Goal: Information Seeking & Learning: Learn about a topic

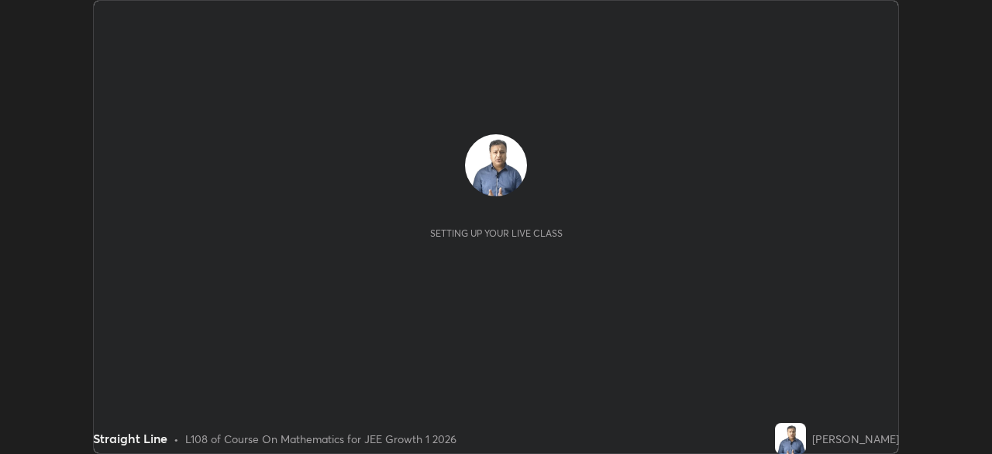
scroll to position [454, 992]
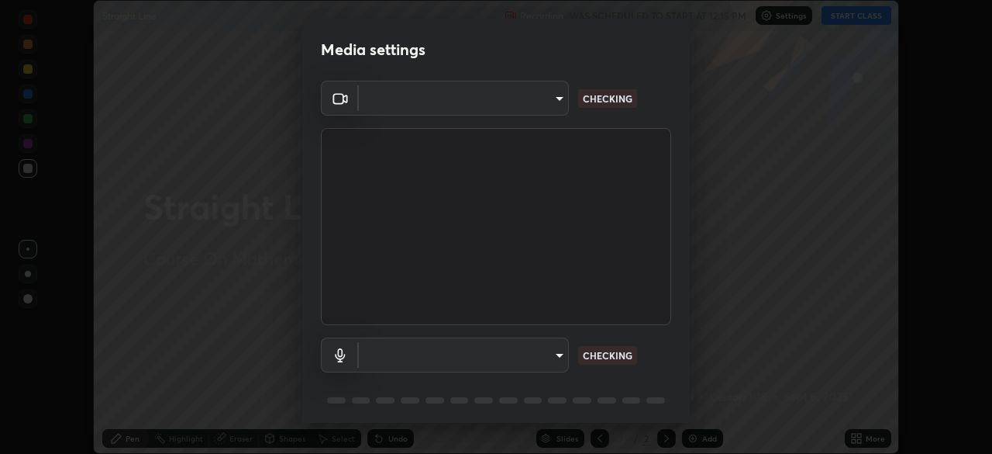
type input "d943c429c6768cc43748b604c9c0ebf3724e607f85506a855244b083f0bc12de"
click at [433, 355] on body "Erase all Straight Line Recording WAS SCHEDULED TO START AT 12:15 PM Settings S…" at bounding box center [496, 227] width 992 height 454
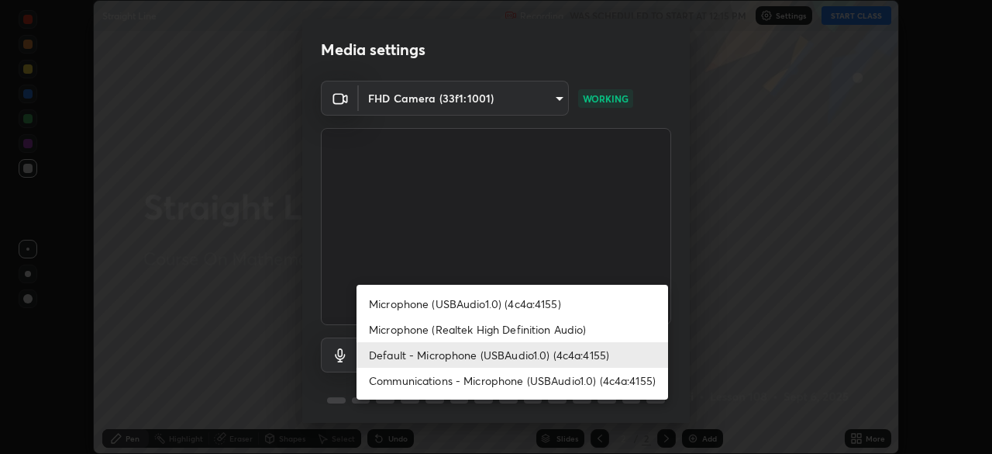
click at [406, 383] on li "Communications - Microphone (USBAudio1.0) (4c4a:4155)" at bounding box center [513, 381] width 312 height 26
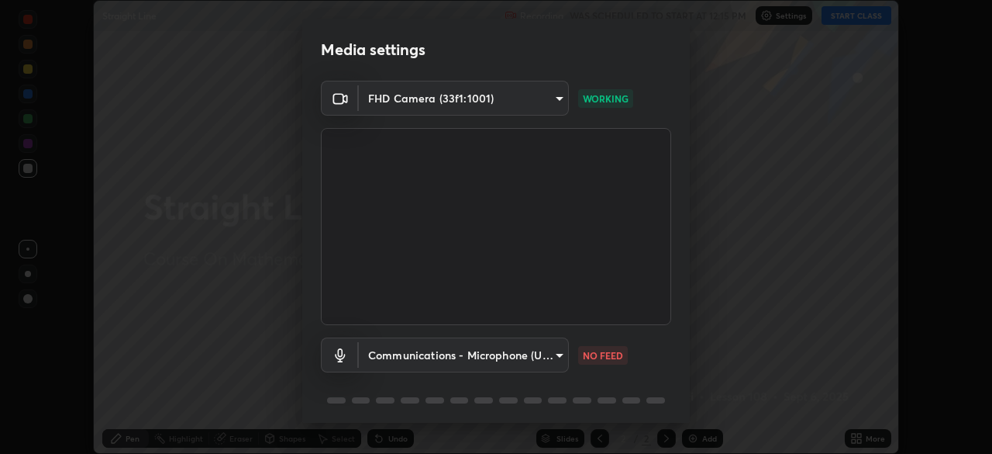
type input "communications"
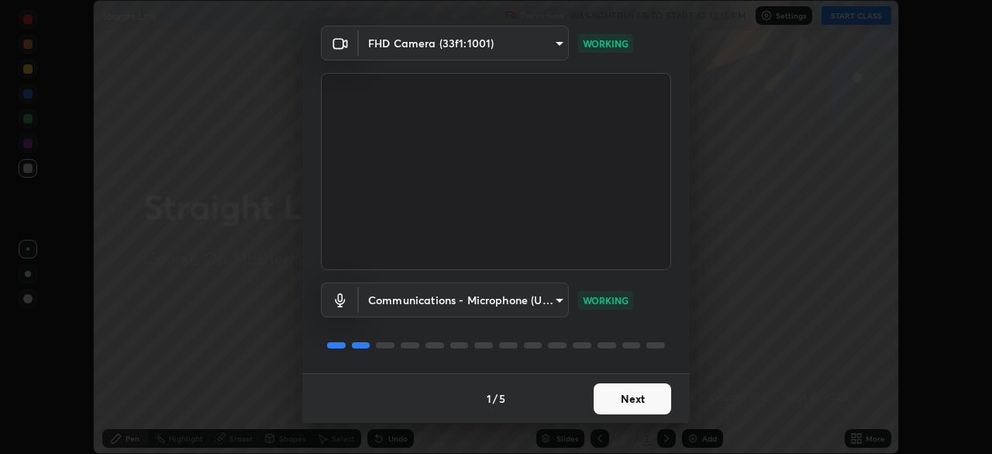
click at [609, 393] on button "Next" at bounding box center [633, 398] width 78 height 31
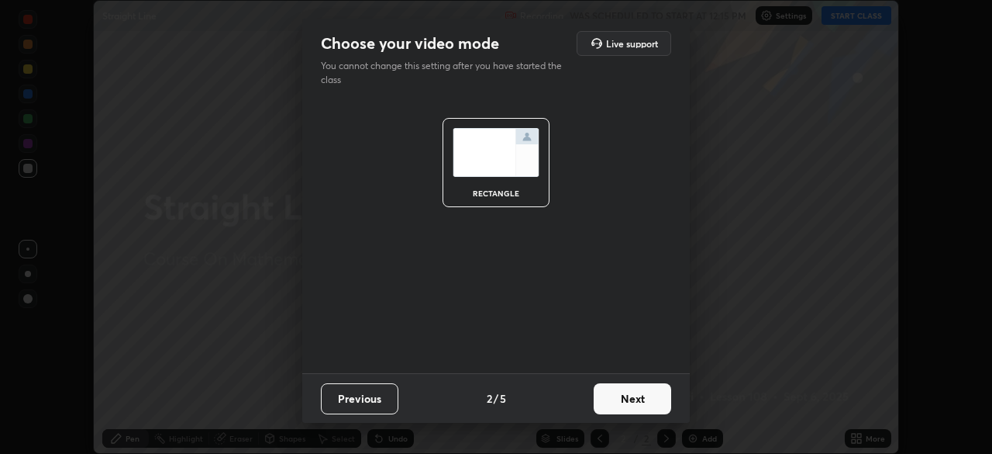
click at [616, 399] on button "Next" at bounding box center [633, 398] width 78 height 31
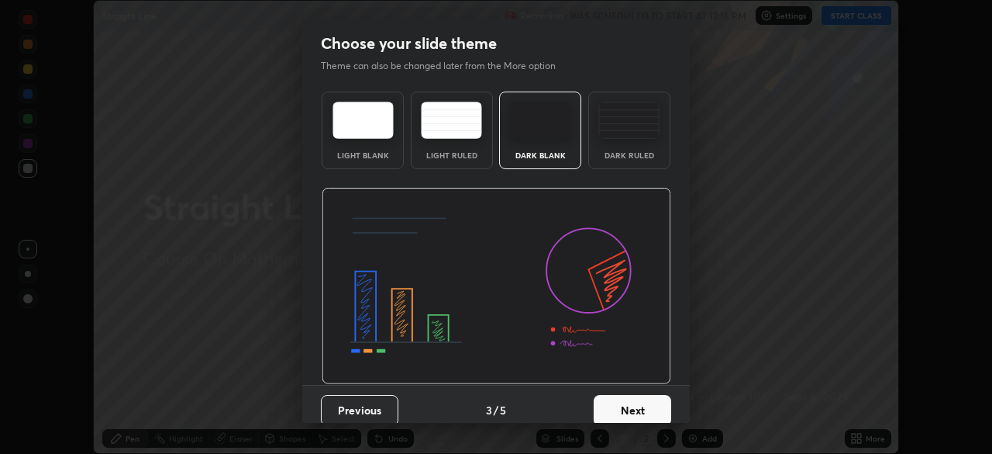
scroll to position [12, 0]
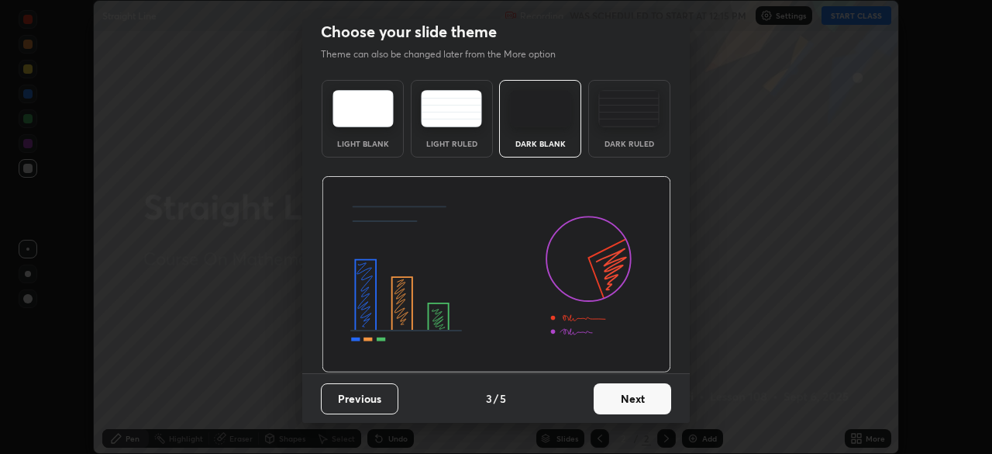
click at [623, 391] on button "Next" at bounding box center [633, 398] width 78 height 31
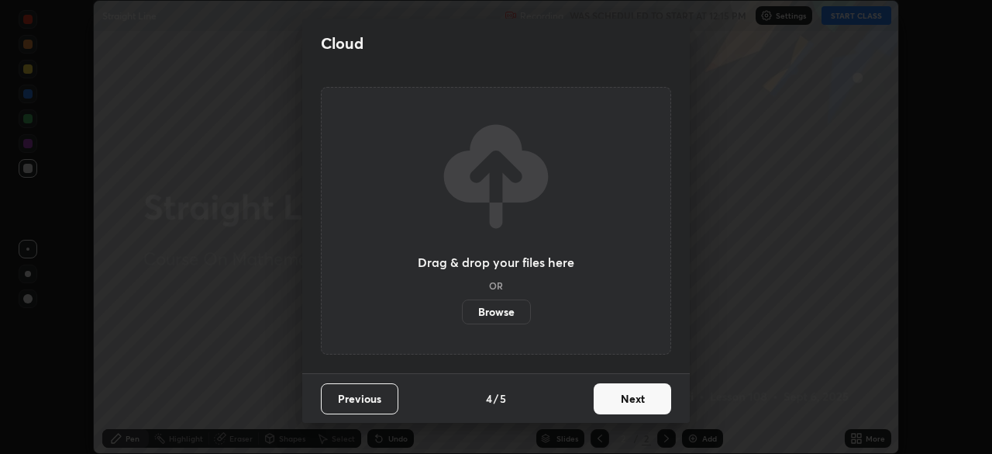
click at [616, 395] on button "Next" at bounding box center [633, 398] width 78 height 31
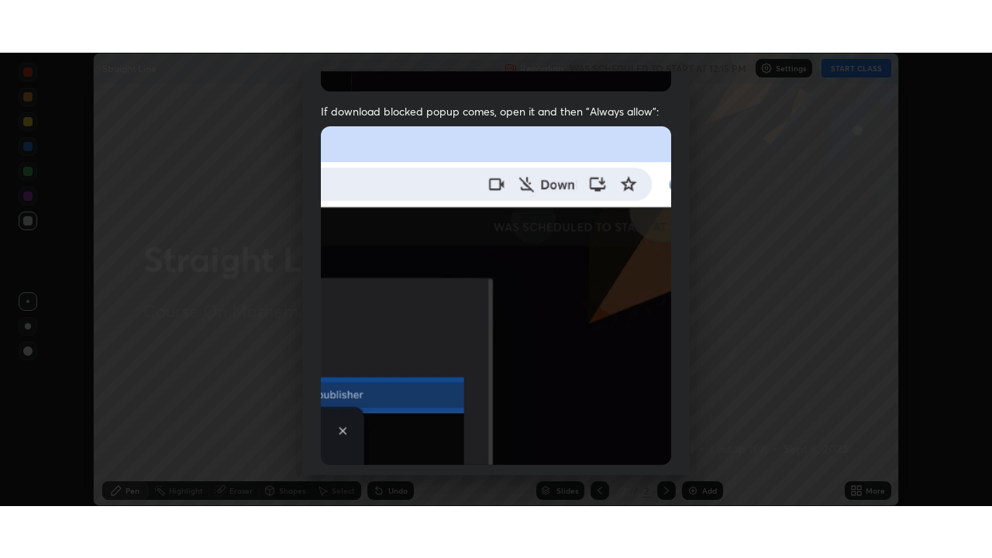
scroll to position [371, 0]
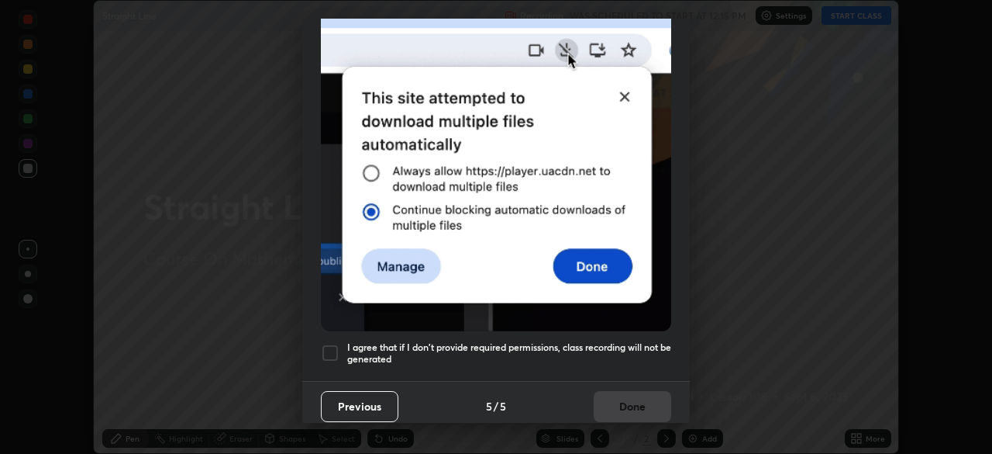
click at [585, 349] on h5 "I agree that if I don't provide required permissions, class recording will not …" at bounding box center [509, 353] width 324 height 24
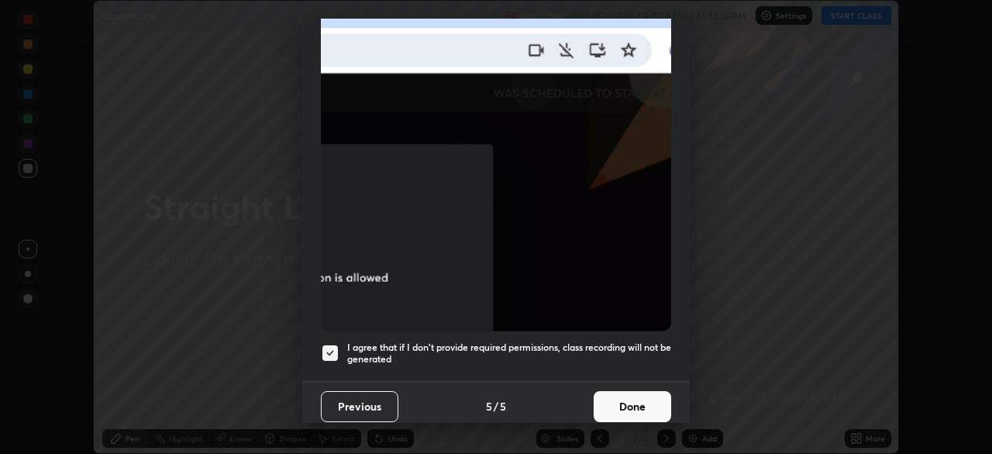
click at [625, 397] on button "Done" at bounding box center [633, 406] width 78 height 31
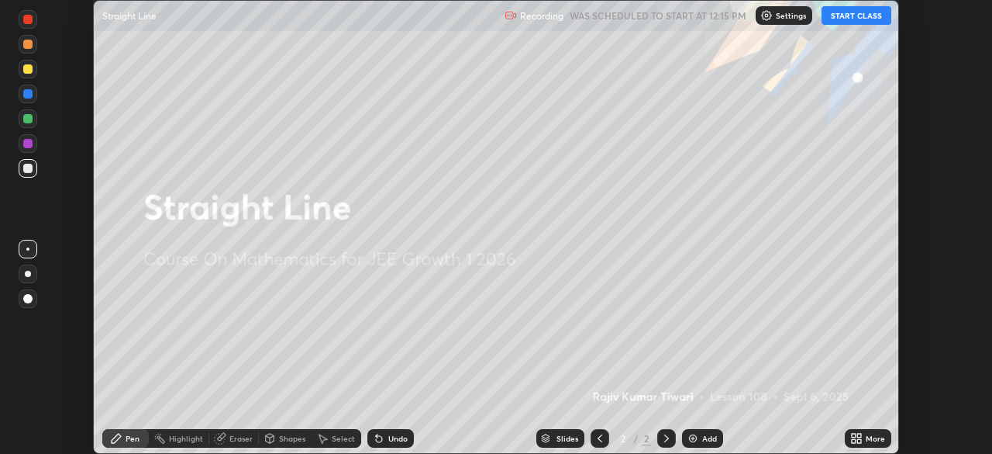
click at [865, 439] on div "More" at bounding box center [868, 438] width 47 height 19
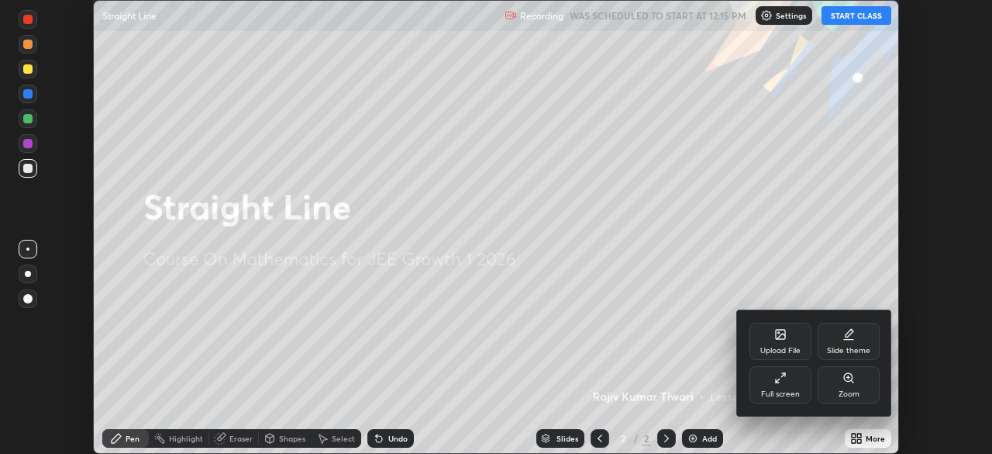
click at [778, 387] on div "Full screen" at bounding box center [781, 384] width 62 height 37
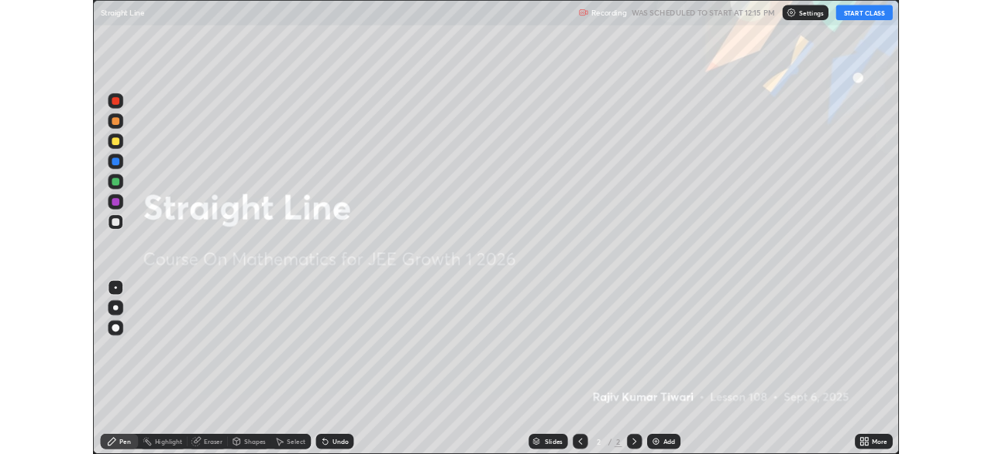
scroll to position [558, 992]
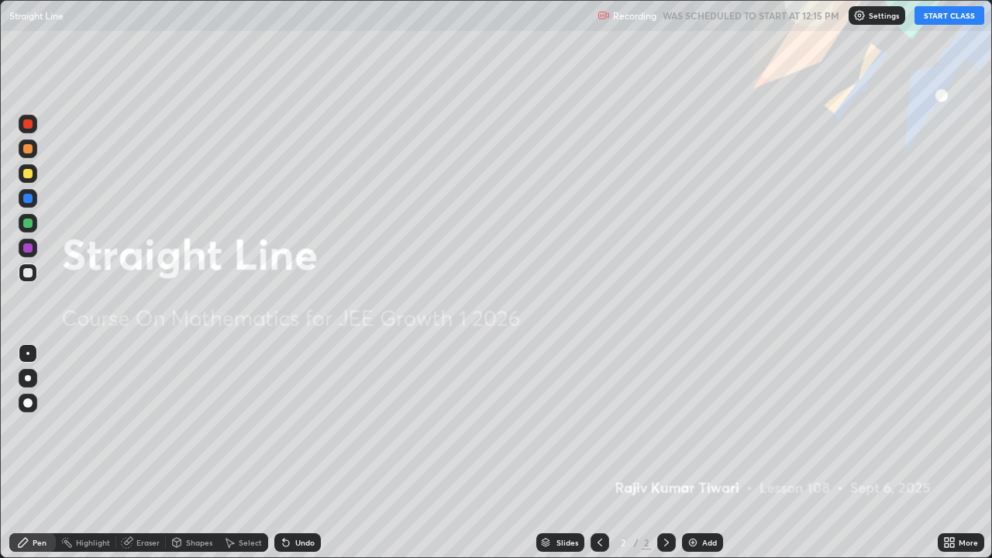
click at [951, 15] on button "START CLASS" at bounding box center [950, 15] width 70 height 19
click at [695, 453] on img at bounding box center [693, 543] width 12 height 12
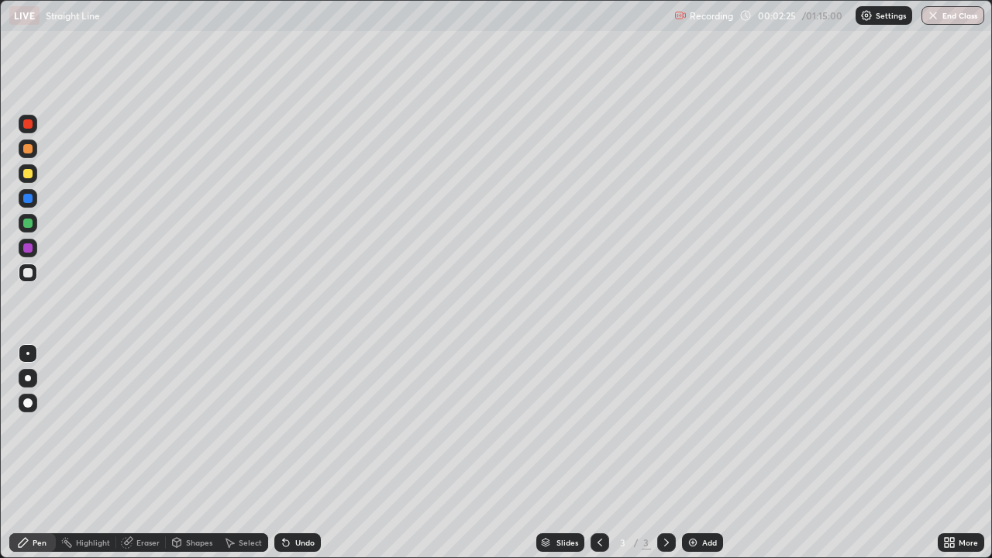
click at [194, 453] on div "Shapes" at bounding box center [199, 543] width 26 height 8
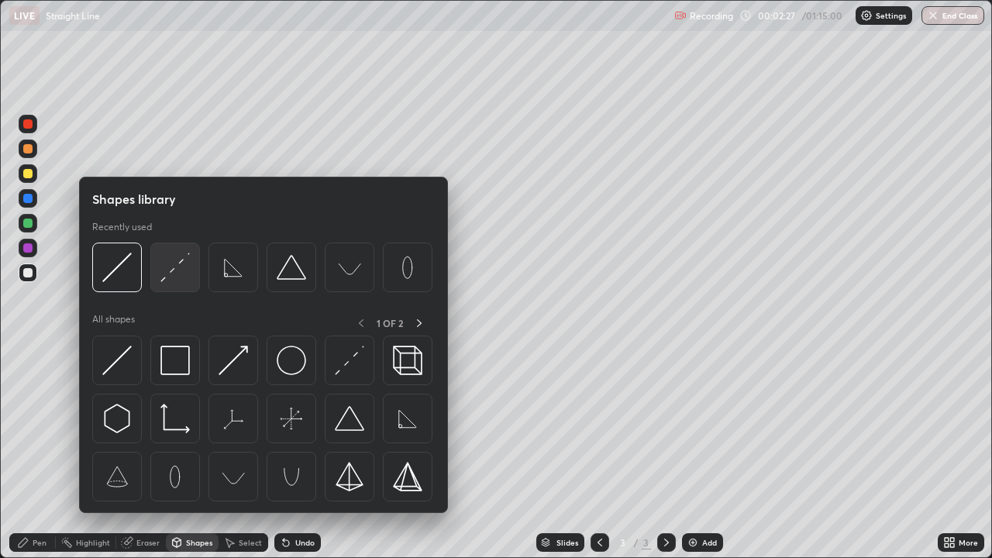
click at [178, 280] on img at bounding box center [174, 267] width 29 height 29
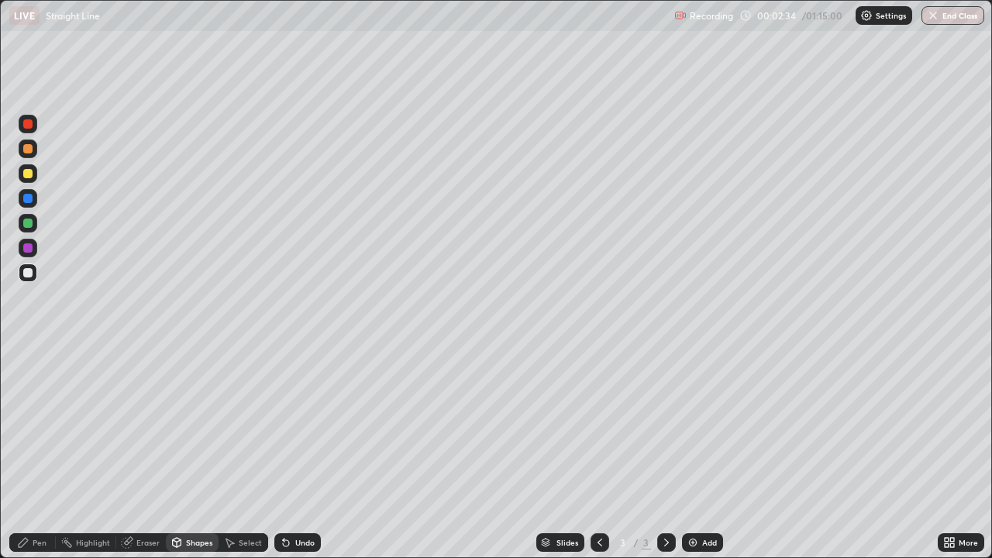
click at [35, 453] on div "Pen" at bounding box center [40, 543] width 14 height 8
click at [31, 176] on div at bounding box center [27, 173] width 9 height 9
click at [30, 274] on div at bounding box center [27, 272] width 9 height 9
click at [707, 453] on div "Add" at bounding box center [709, 543] width 15 height 8
click at [28, 174] on div at bounding box center [27, 173] width 9 height 9
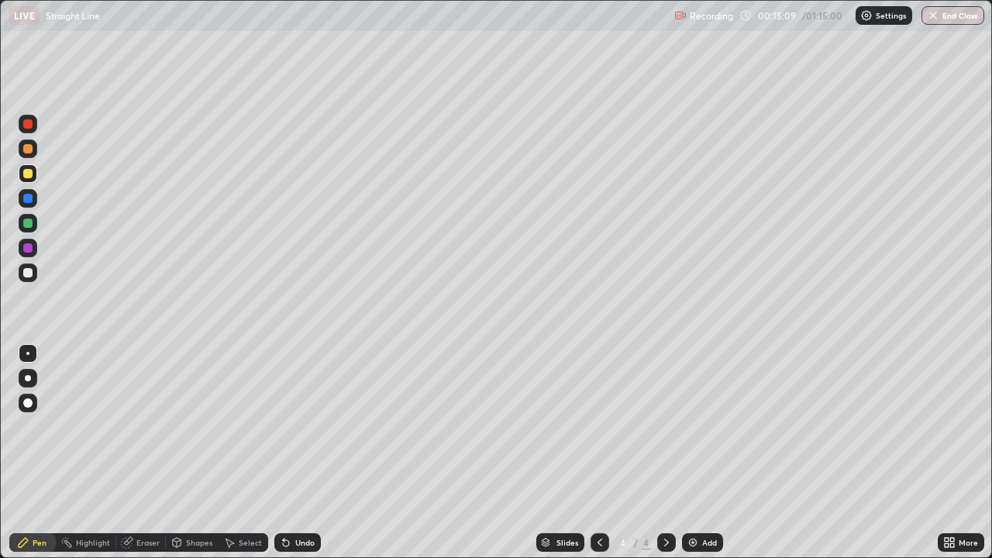
click at [23, 411] on div at bounding box center [28, 403] width 19 height 19
click at [28, 269] on div at bounding box center [27, 272] width 9 height 9
click at [27, 353] on div at bounding box center [27, 353] width 3 height 3
click at [599, 453] on icon at bounding box center [600, 543] width 12 height 12
click at [664, 453] on icon at bounding box center [667, 543] width 12 height 12
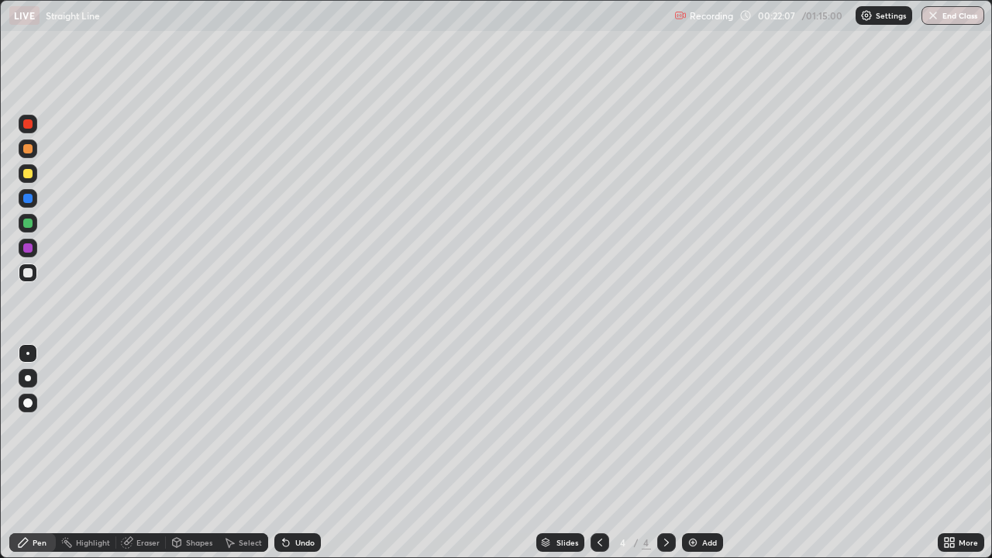
click at [702, 453] on div "Add" at bounding box center [709, 543] width 15 height 8
click at [133, 453] on div "Eraser" at bounding box center [141, 542] width 50 height 19
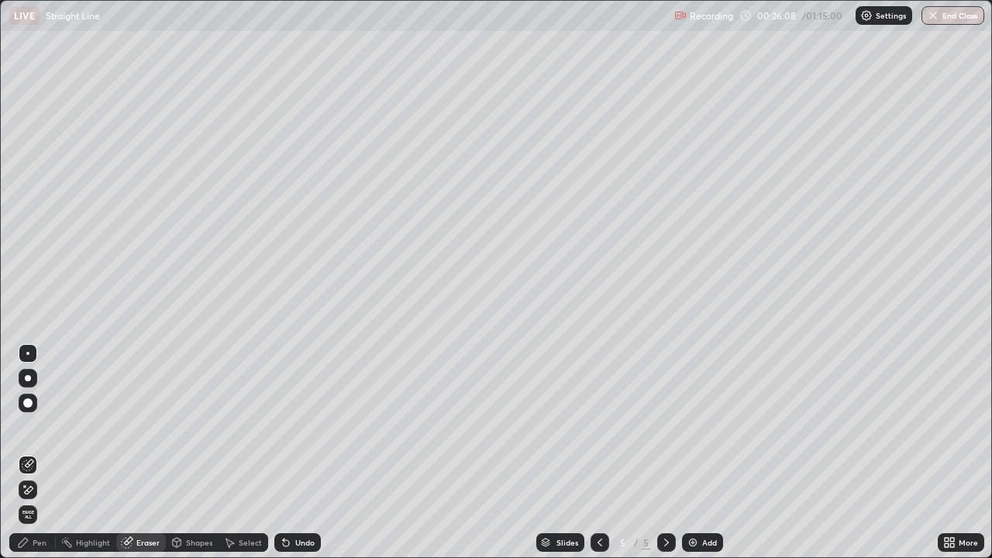
click at [31, 453] on icon at bounding box center [28, 490] width 12 height 13
click at [36, 453] on div "Pen" at bounding box center [40, 543] width 14 height 8
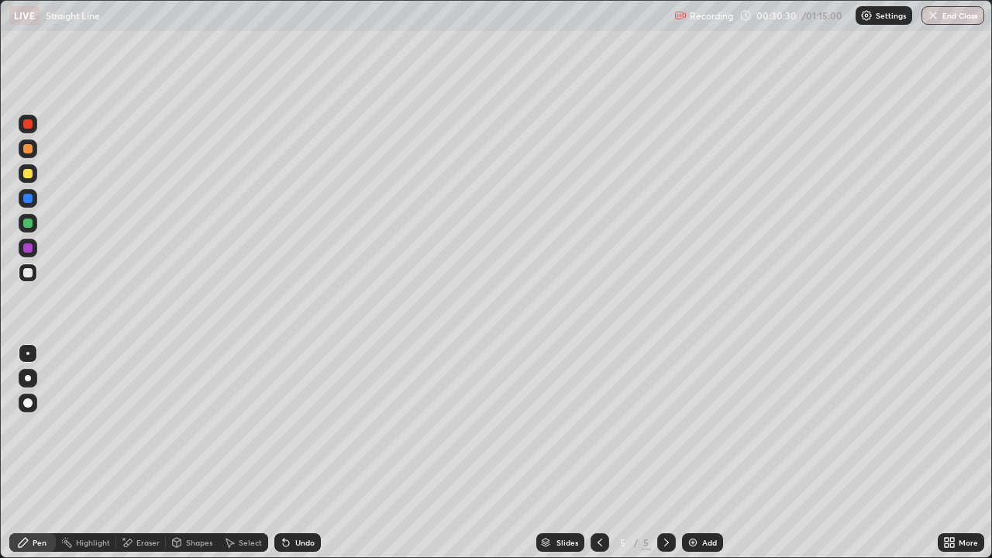
click at [707, 453] on div "Add" at bounding box center [709, 543] width 15 height 8
click at [29, 176] on div at bounding box center [27, 173] width 9 height 9
click at [29, 273] on div at bounding box center [27, 272] width 9 height 9
click at [29, 176] on div at bounding box center [27, 173] width 9 height 9
click at [708, 453] on div "Add" at bounding box center [709, 543] width 15 height 8
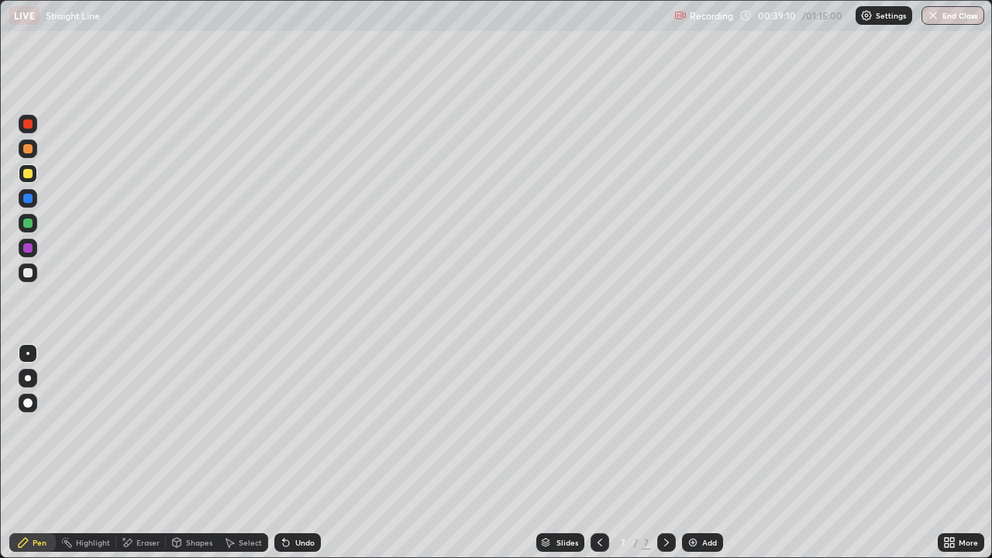
click at [27, 150] on div at bounding box center [27, 148] width 9 height 9
click at [702, 453] on div "Add" at bounding box center [709, 543] width 15 height 8
click at [28, 270] on div at bounding box center [27, 272] width 9 height 9
click at [699, 453] on div "Add" at bounding box center [702, 542] width 41 height 19
click at [599, 453] on icon at bounding box center [600, 543] width 12 height 12
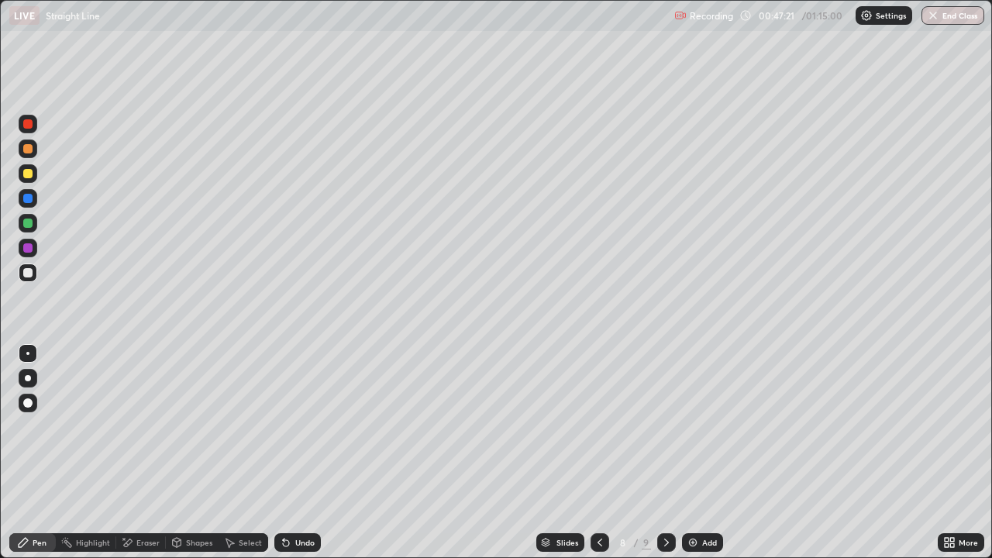
click at [705, 453] on div "Add" at bounding box center [709, 543] width 15 height 8
click at [33, 174] on div at bounding box center [28, 173] width 19 height 19
click at [29, 273] on div at bounding box center [27, 272] width 9 height 9
click at [23, 178] on div at bounding box center [28, 173] width 19 height 19
click at [698, 453] on div "Add" at bounding box center [702, 542] width 41 height 19
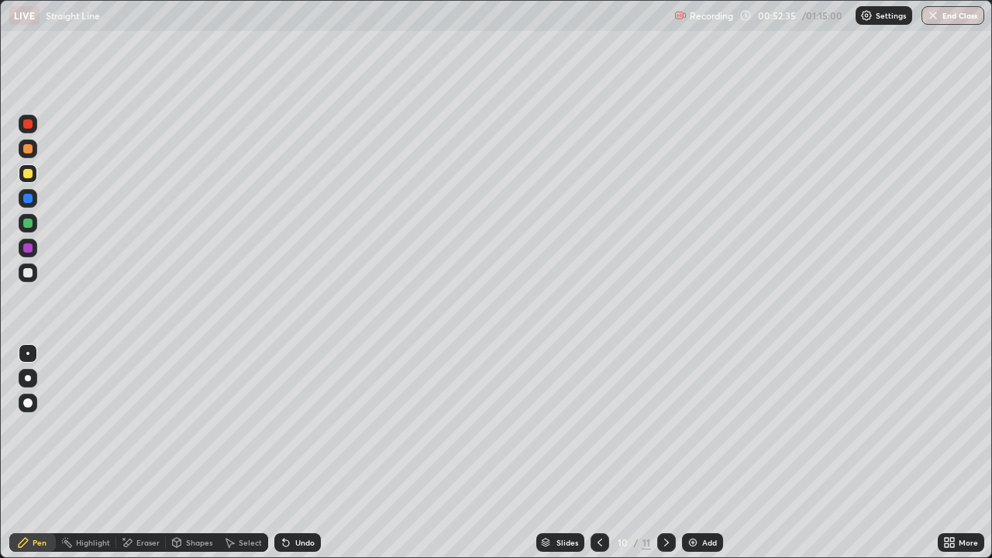
click at [24, 272] on div at bounding box center [27, 272] width 9 height 9
click at [700, 453] on div "Add" at bounding box center [702, 542] width 41 height 19
click at [26, 175] on div at bounding box center [27, 173] width 9 height 9
click at [34, 272] on div at bounding box center [28, 273] width 19 height 19
click at [665, 453] on icon at bounding box center [667, 543] width 12 height 12
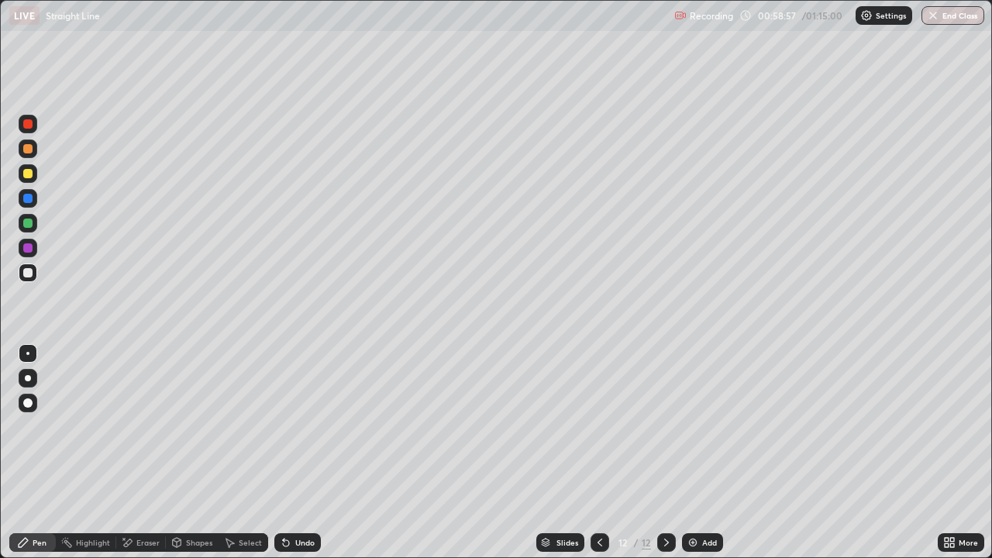
click at [28, 174] on div at bounding box center [27, 173] width 9 height 9
click at [35, 271] on div at bounding box center [28, 273] width 19 height 19
click at [27, 199] on div at bounding box center [27, 198] width 9 height 9
click at [36, 278] on div at bounding box center [28, 273] width 19 height 19
click at [28, 199] on div at bounding box center [27, 198] width 9 height 9
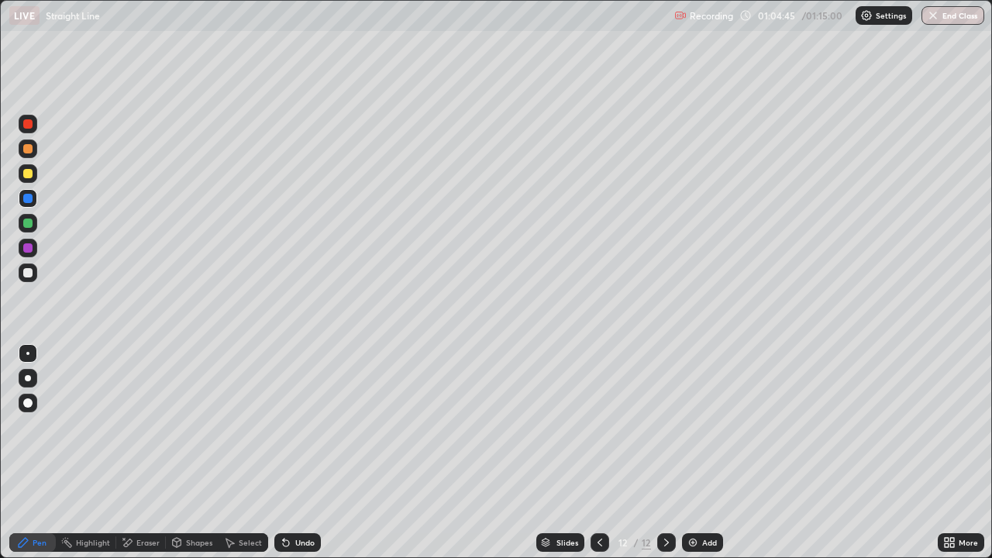
click at [702, 453] on div "Add" at bounding box center [709, 543] width 15 height 8
click at [26, 175] on div at bounding box center [27, 173] width 9 height 9
click at [957, 14] on button "End Class" at bounding box center [953, 15] width 63 height 19
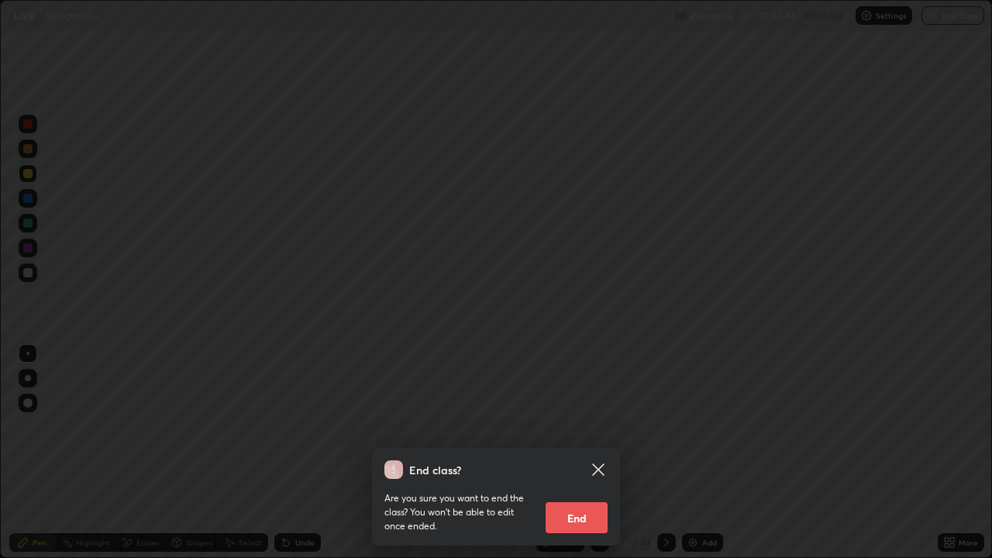
click at [578, 453] on button "End" at bounding box center [577, 517] width 62 height 31
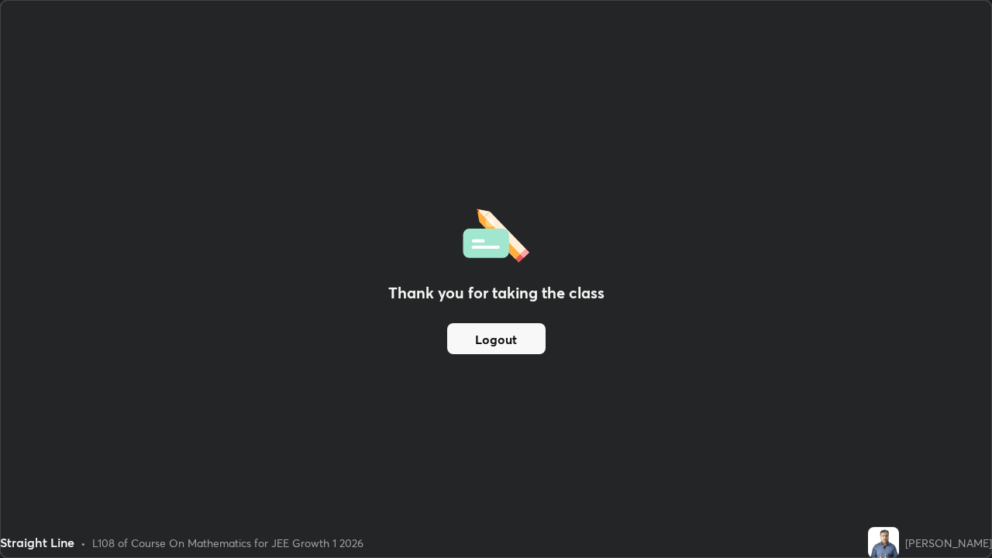
click at [72, 75] on div "Thank you for taking the class Logout" at bounding box center [496, 279] width 991 height 557
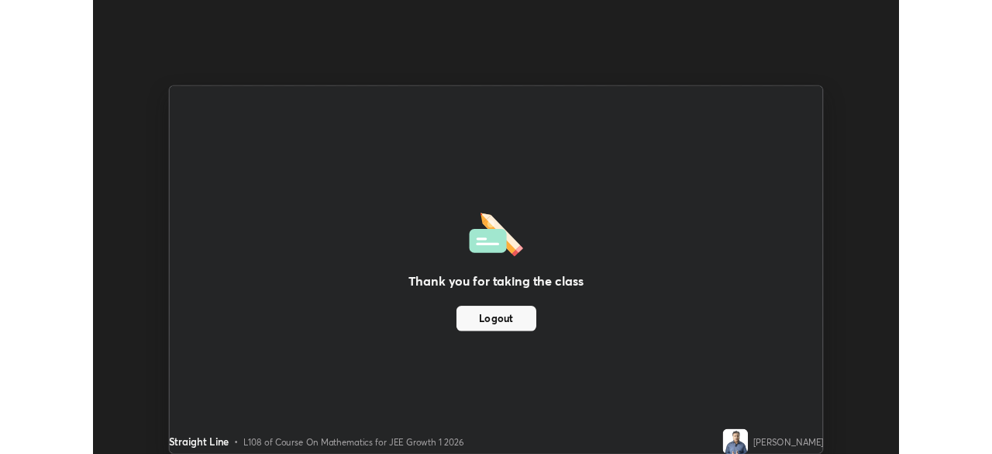
scroll to position [77081, 76542]
